Goal: Transaction & Acquisition: Purchase product/service

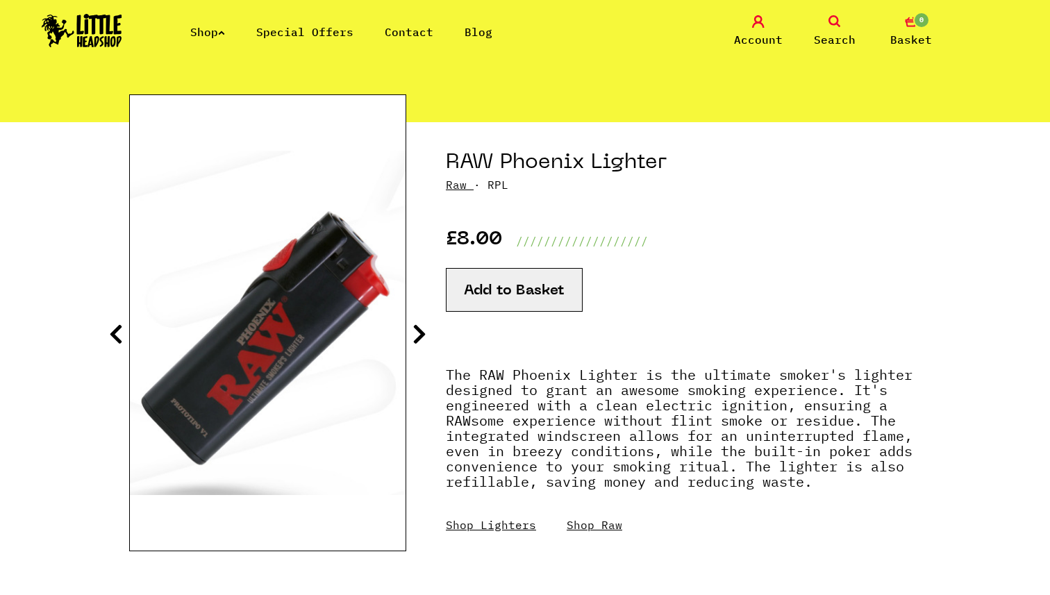
scroll to position [108, 0]
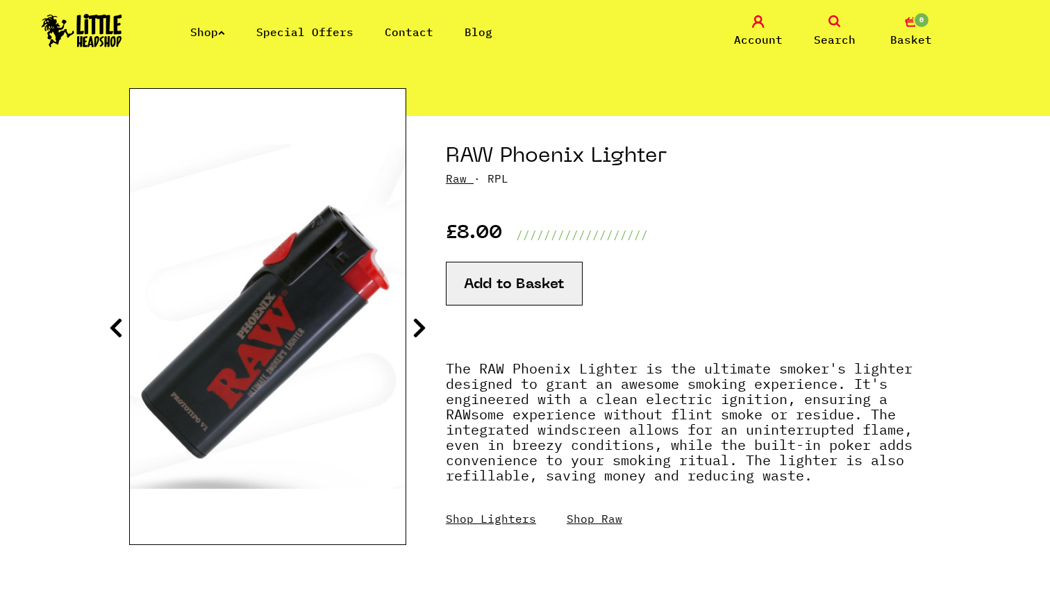
click at [421, 331] on icon at bounding box center [420, 328] width 14 height 22
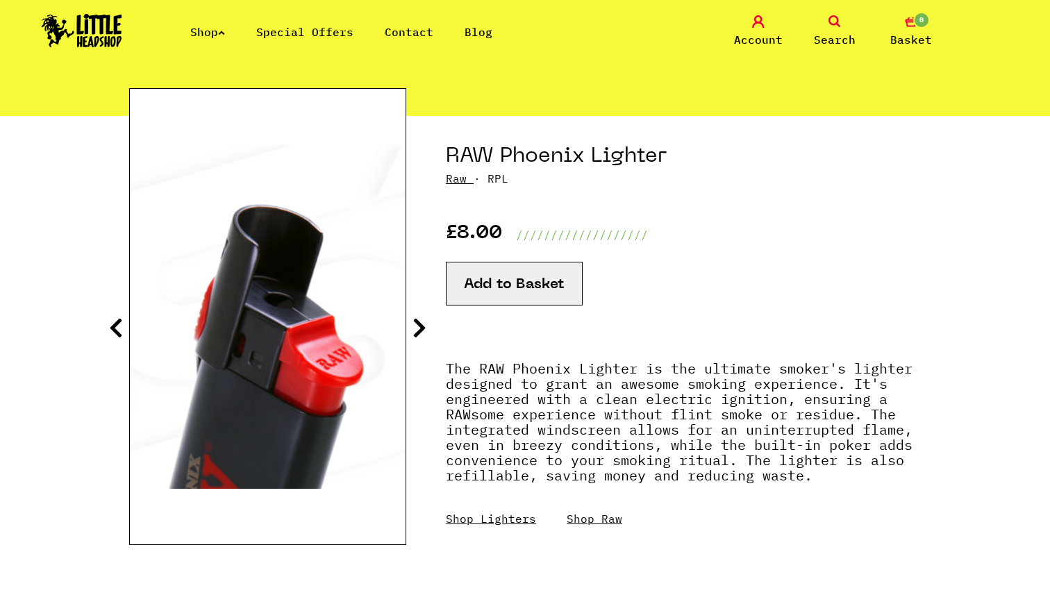
click at [421, 331] on icon at bounding box center [420, 328] width 14 height 22
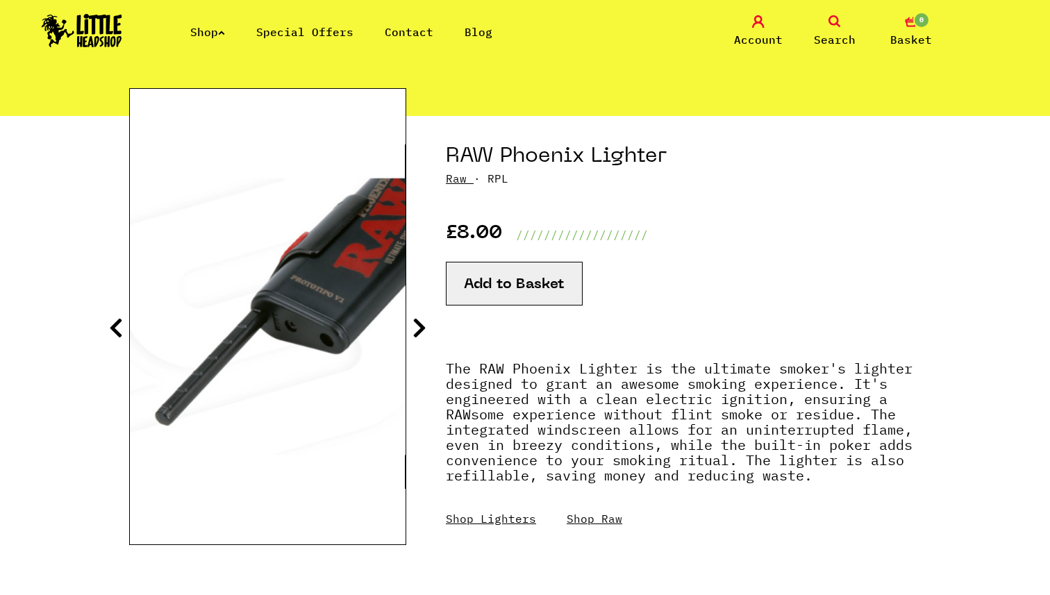
click at [421, 331] on icon at bounding box center [420, 328] width 14 height 22
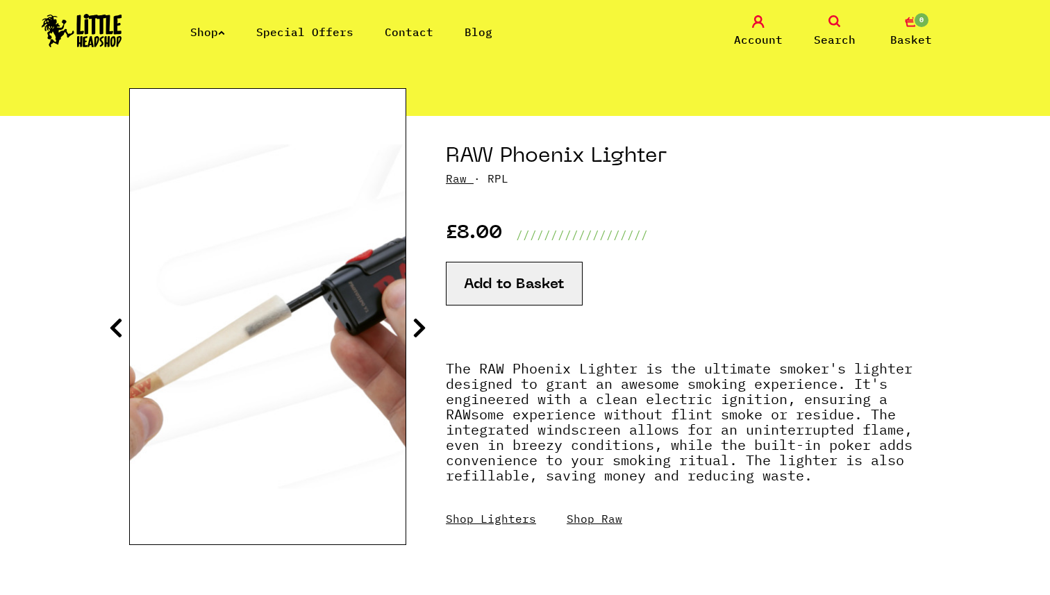
click at [421, 331] on icon at bounding box center [420, 328] width 14 height 22
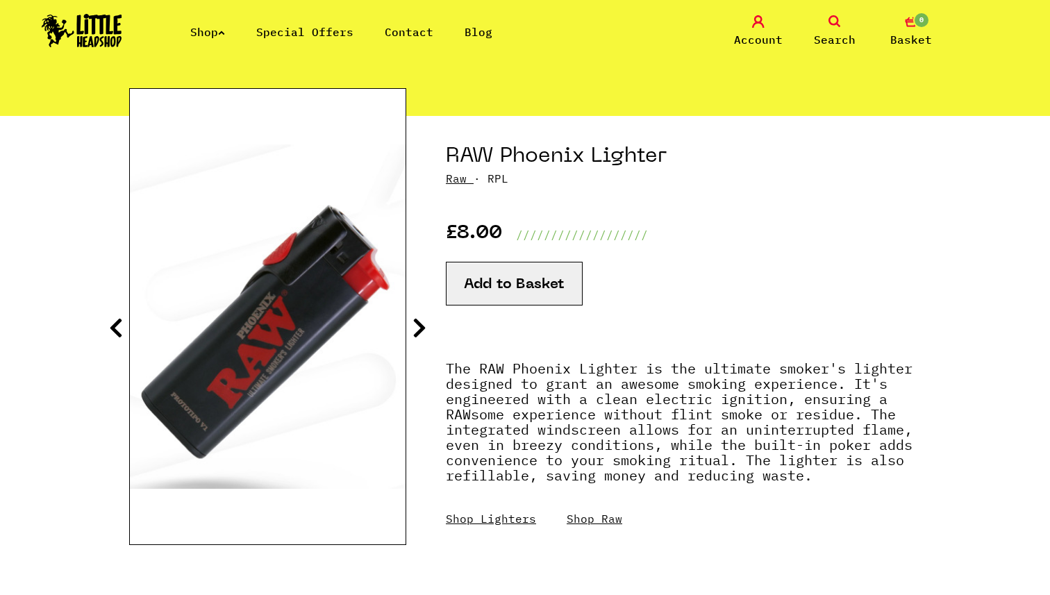
click at [421, 331] on icon at bounding box center [420, 328] width 14 height 22
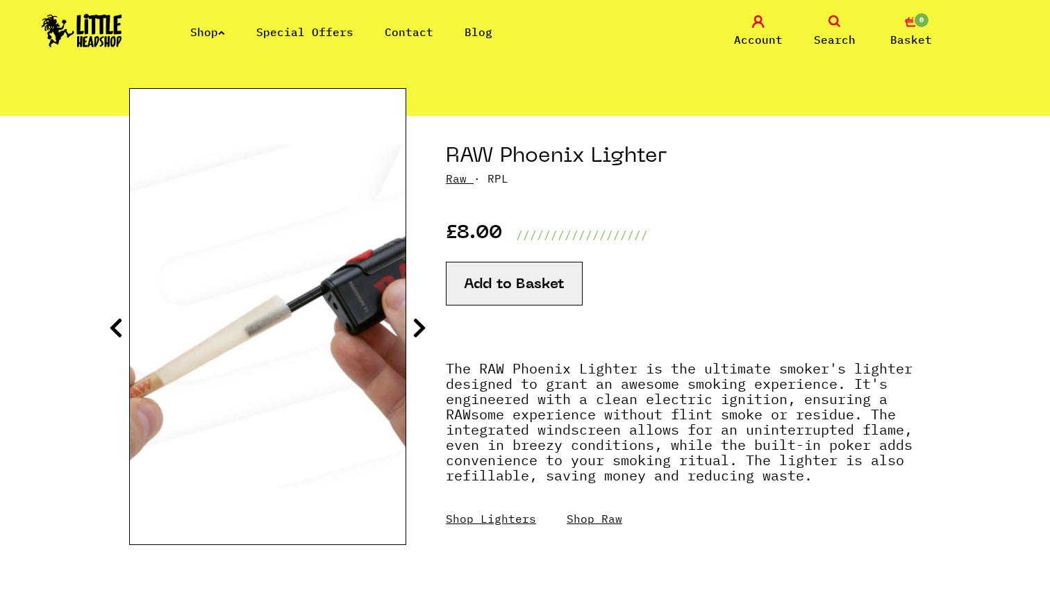
click at [421, 331] on icon at bounding box center [420, 328] width 14 height 22
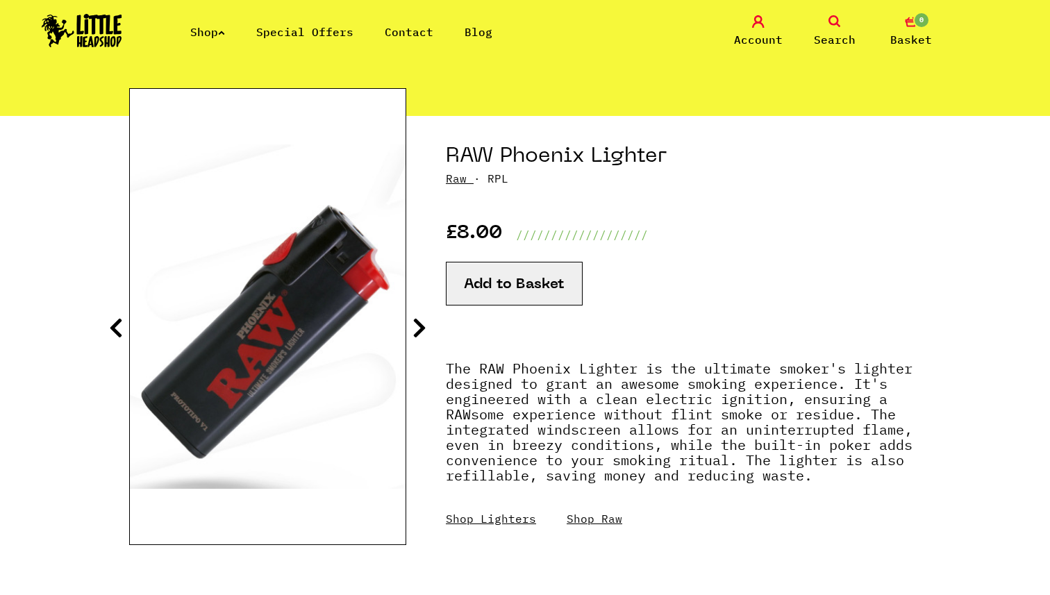
click at [311, 27] on link "Special Offers" at bounding box center [304, 32] width 97 height 14
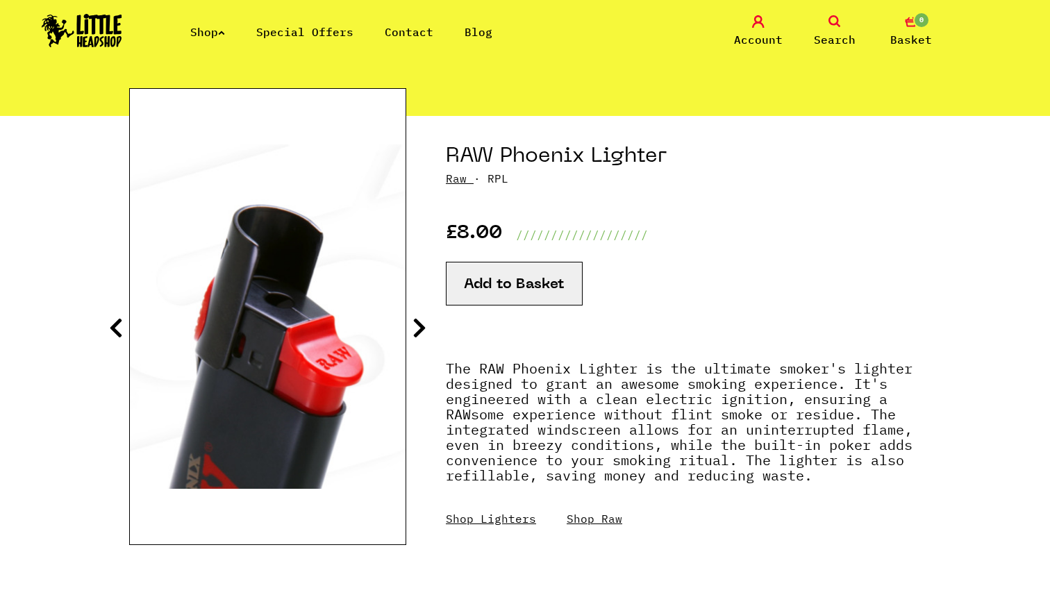
click at [115, 326] on icon at bounding box center [116, 328] width 14 height 22
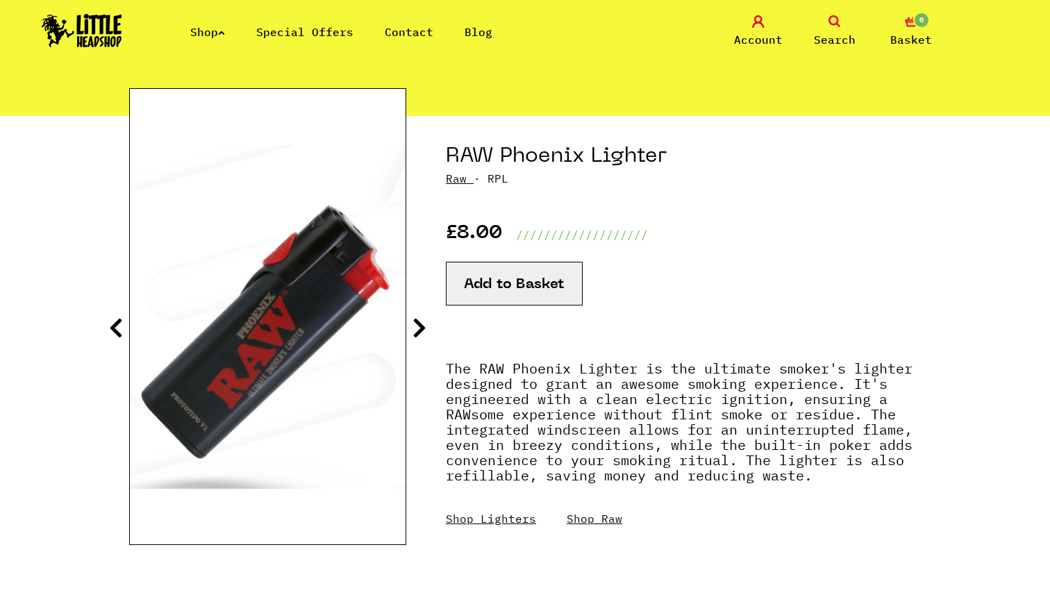
click at [415, 321] on icon at bounding box center [420, 328] width 14 height 22
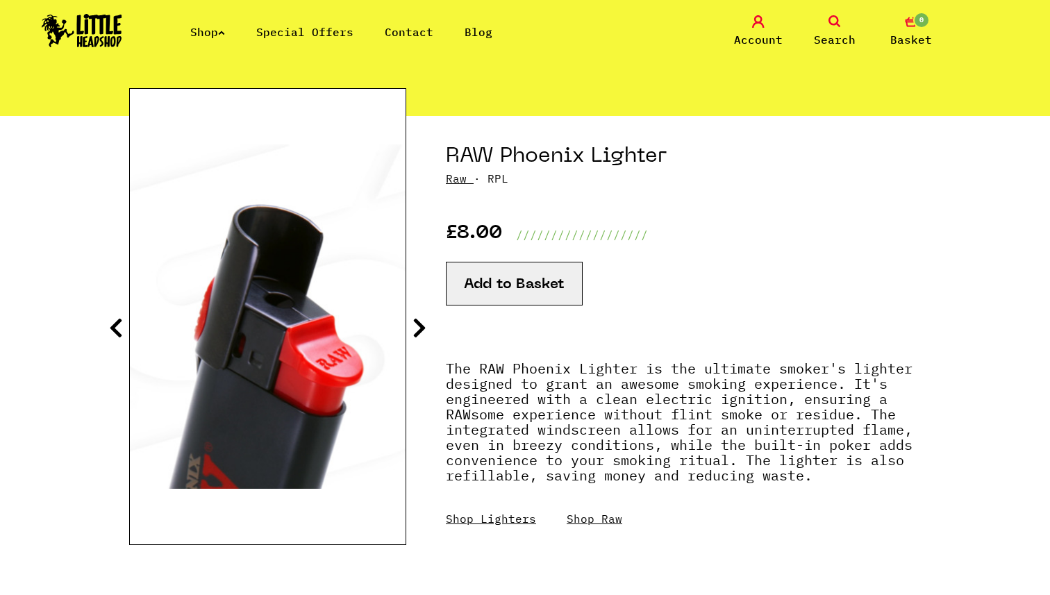
click at [415, 321] on icon at bounding box center [420, 328] width 14 height 22
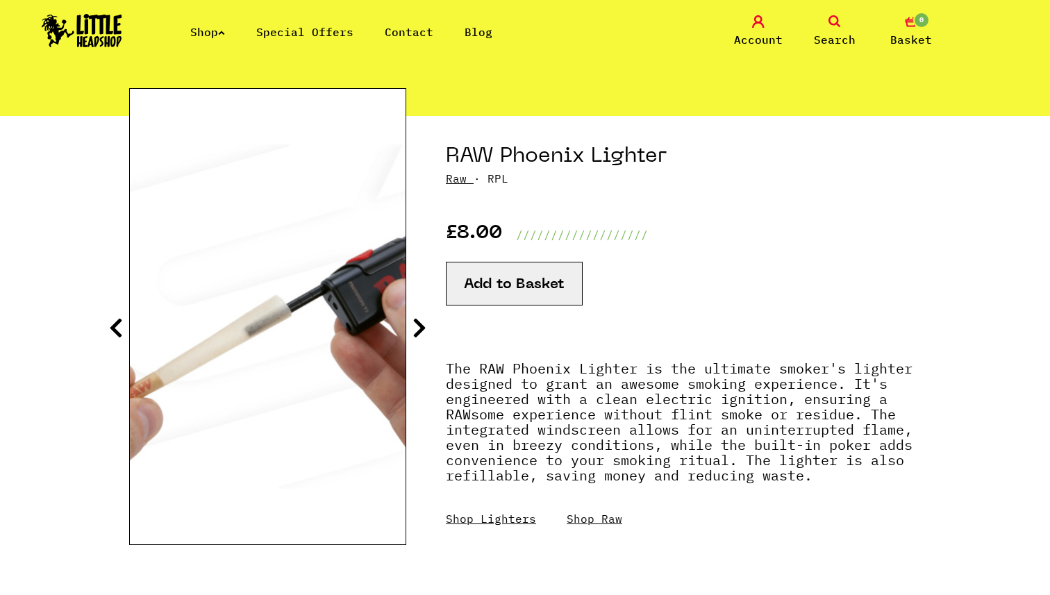
click at [415, 322] on icon at bounding box center [420, 328] width 14 height 22
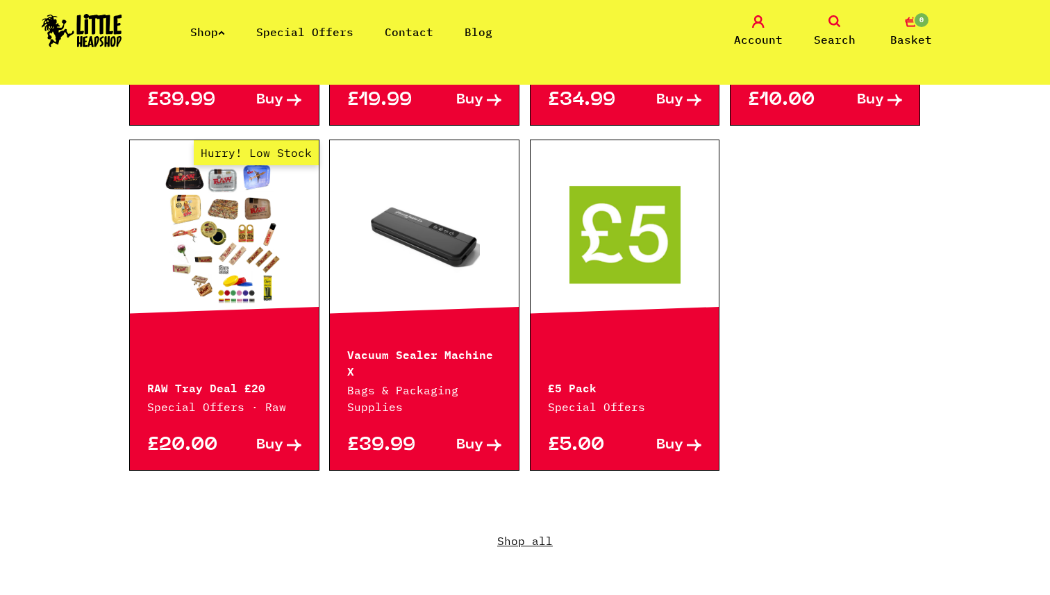
scroll to position [911, 0]
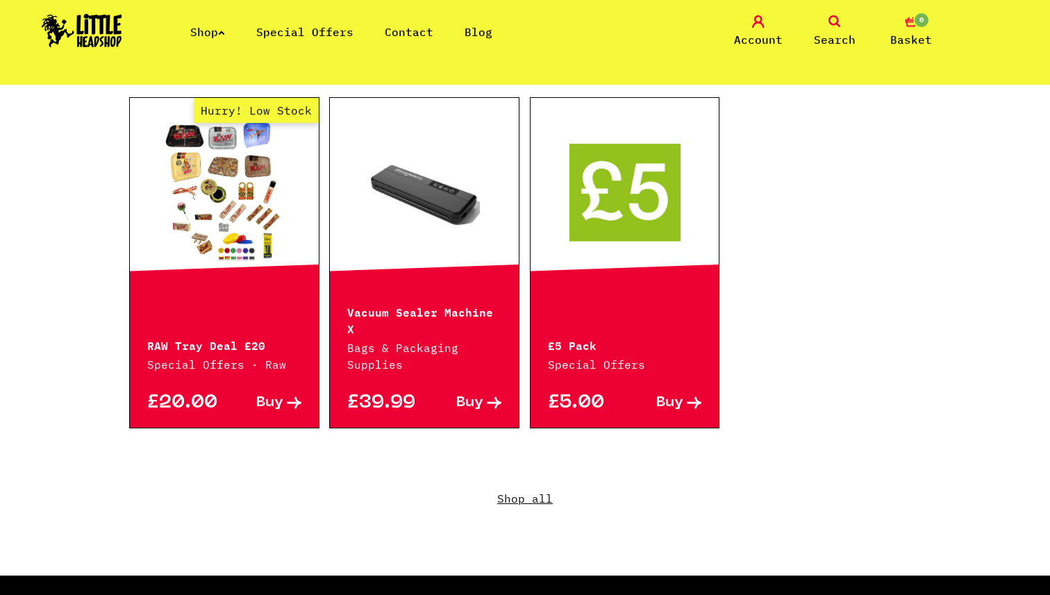
click at [638, 220] on link at bounding box center [625, 191] width 189 height 139
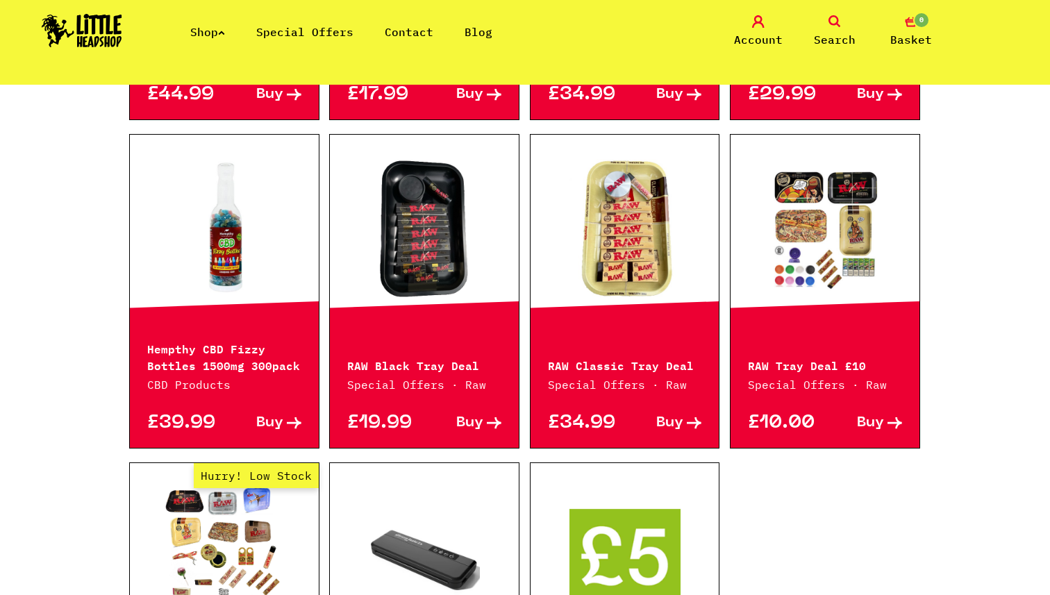
scroll to position [528, 0]
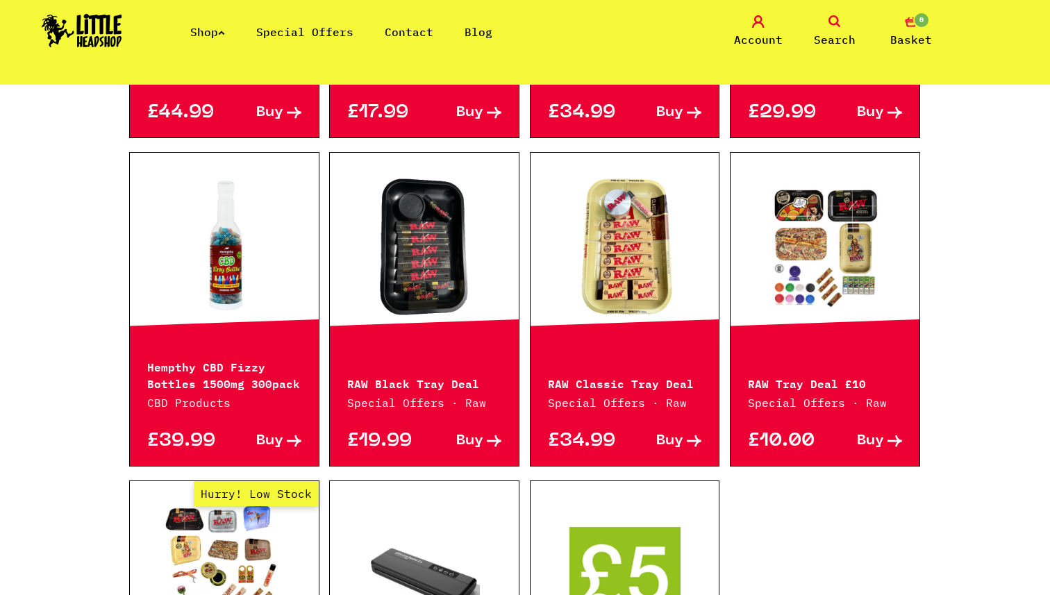
click at [449, 240] on link at bounding box center [424, 246] width 189 height 139
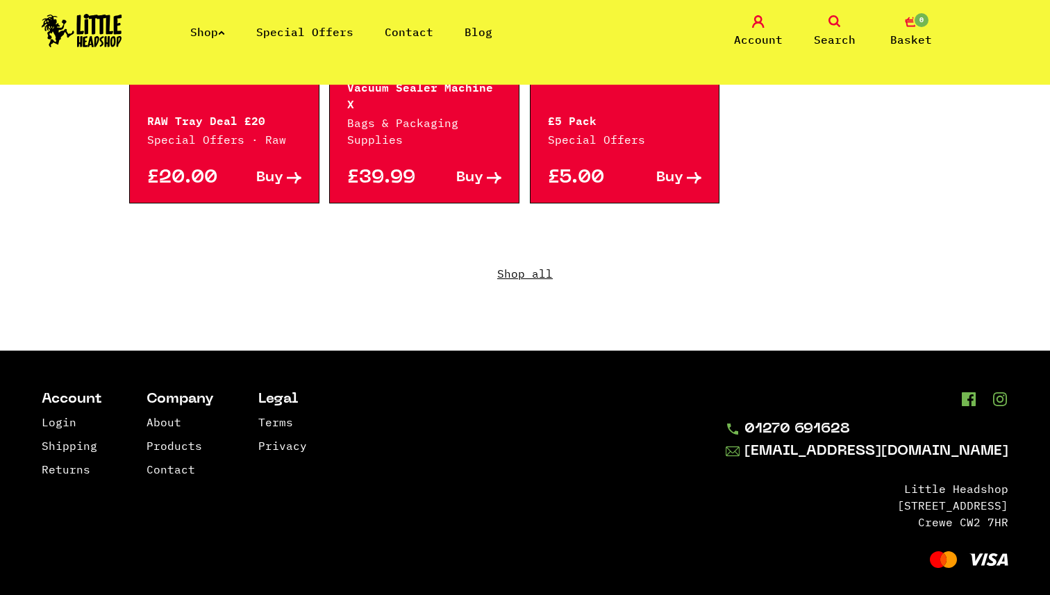
scroll to position [1130, 0]
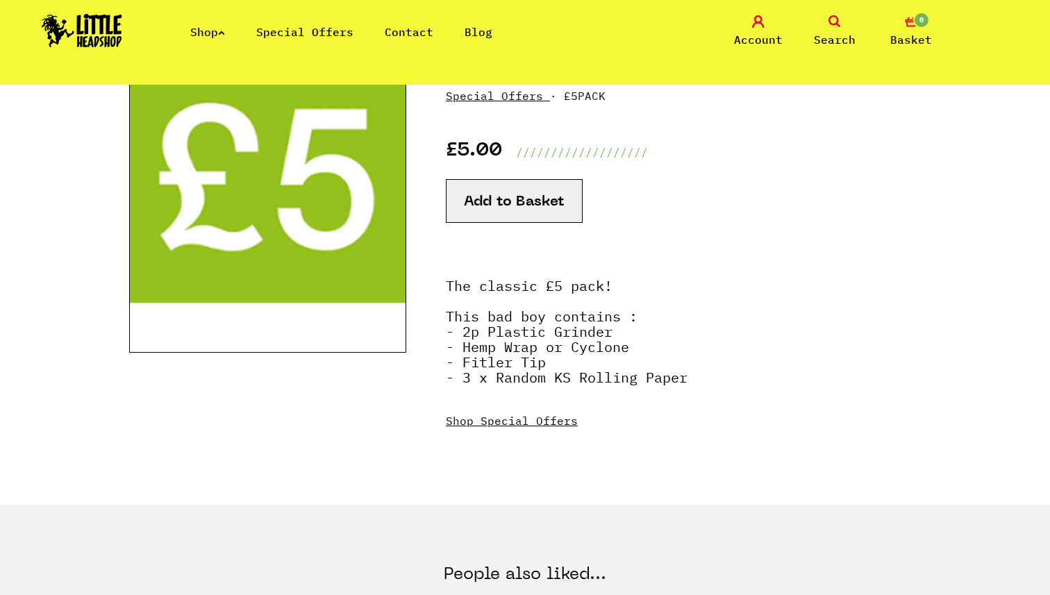
scroll to position [207, 0]
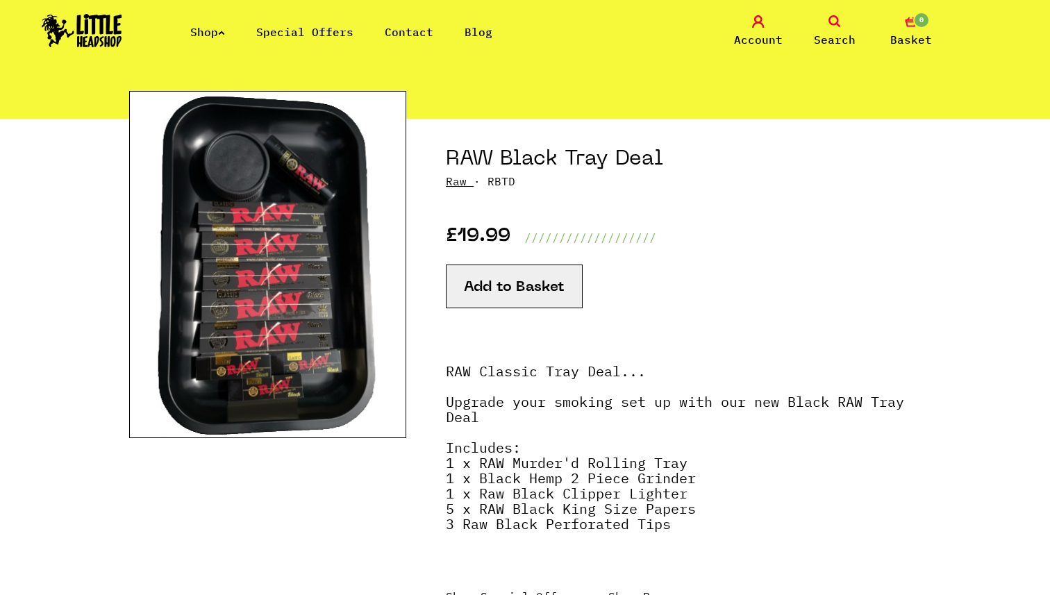
scroll to position [113, 0]
